Goal: Information Seeking & Learning: Find specific fact

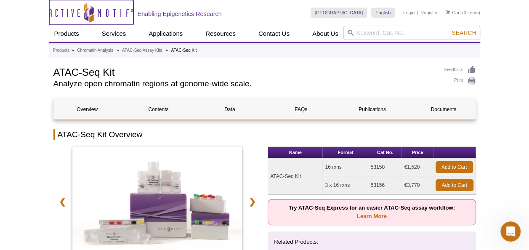
click at [94, 9] on icon "Active Motif Logo" at bounding box center [91, 12] width 84 height 21
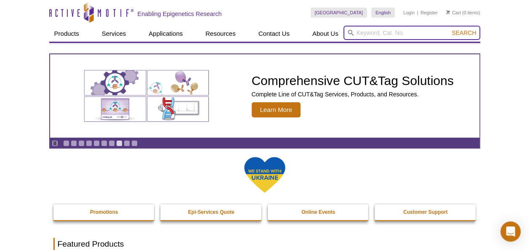
click at [389, 36] on input "search" at bounding box center [411, 33] width 137 height 14
type input "atac"
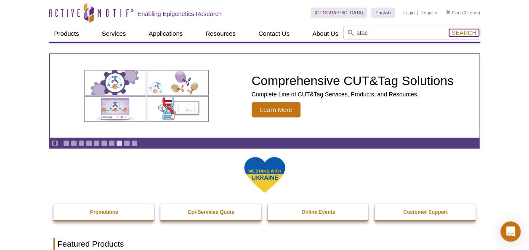
click at [468, 30] on span "Search" at bounding box center [464, 32] width 24 height 7
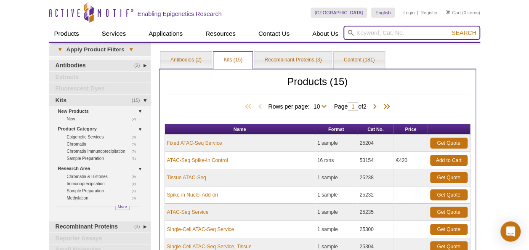
click at [377, 33] on input "search" at bounding box center [411, 33] width 137 height 14
type input "53150"
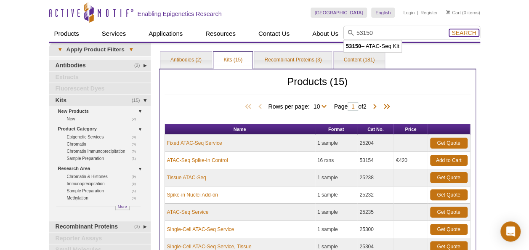
click at [473, 31] on span "Search" at bounding box center [464, 32] width 24 height 7
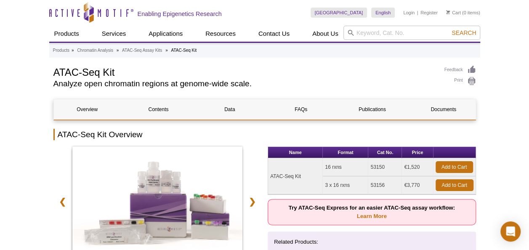
scroll to position [42, 0]
